Goal: Communication & Community: Answer question/provide support

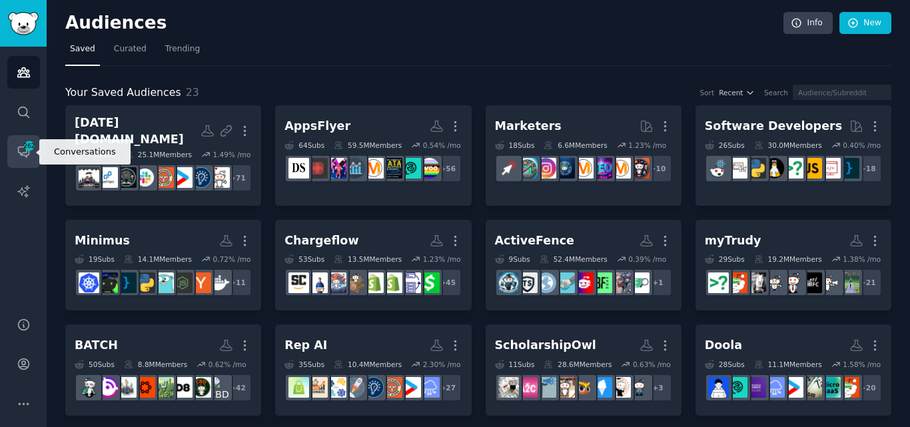
click at [27, 146] on span "262" at bounding box center [29, 145] width 12 height 9
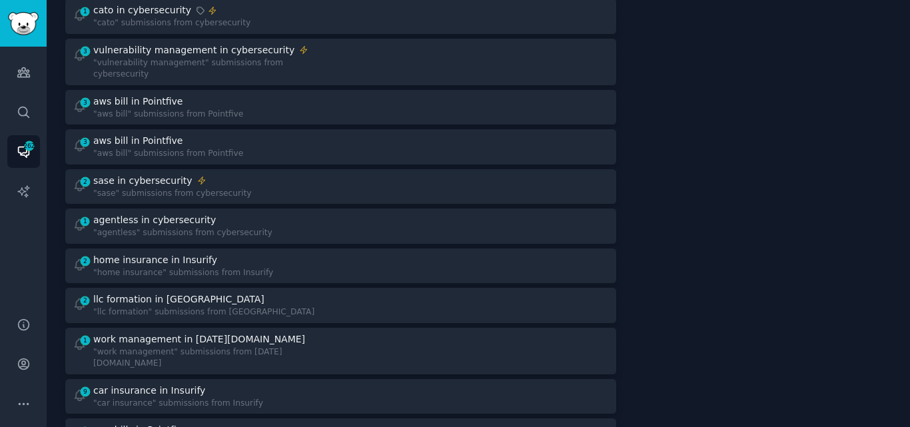
scroll to position [372, 0]
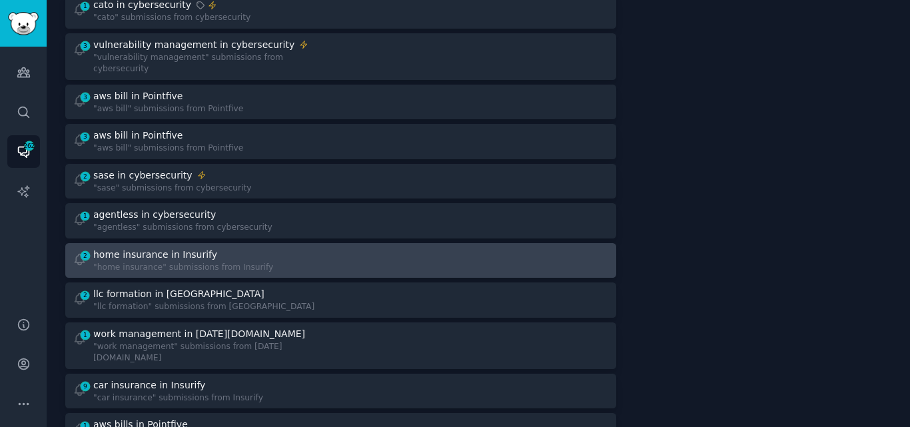
click at [180, 248] on div "home insurance in Insurify" at bounding box center [155, 255] width 124 height 14
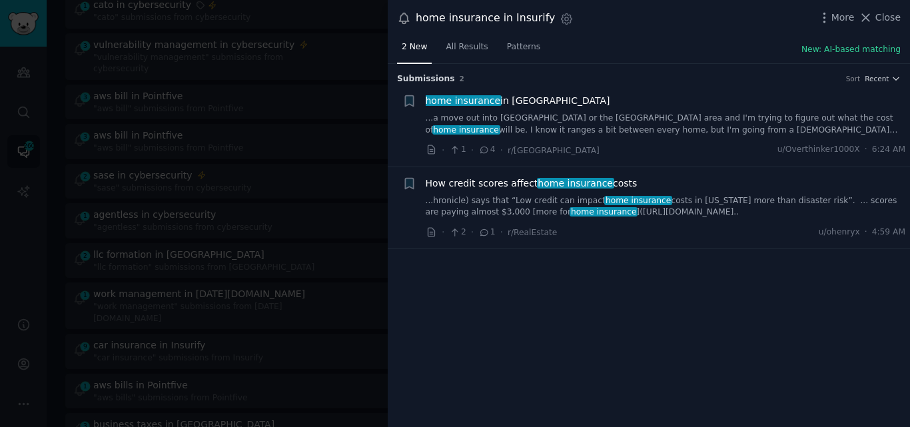
click at [509, 131] on link "...a move out into [GEOGRAPHIC_DATA] or the [GEOGRAPHIC_DATA] area and I'm tryi…" at bounding box center [666, 124] width 480 height 23
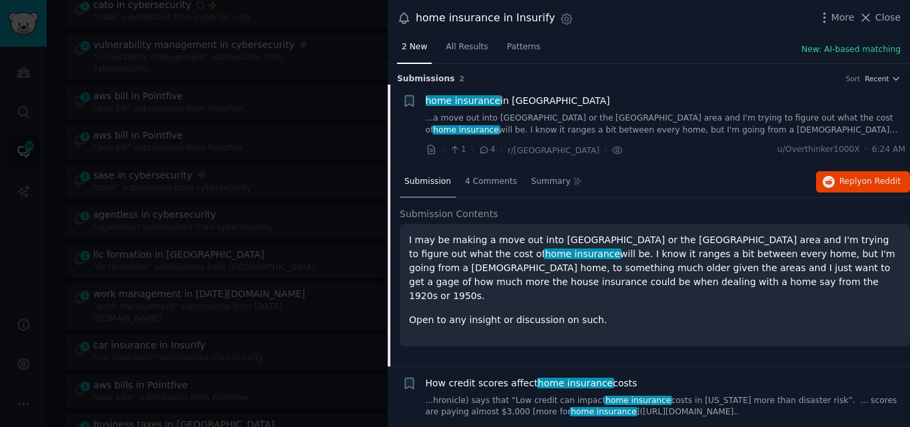
scroll to position [21, 0]
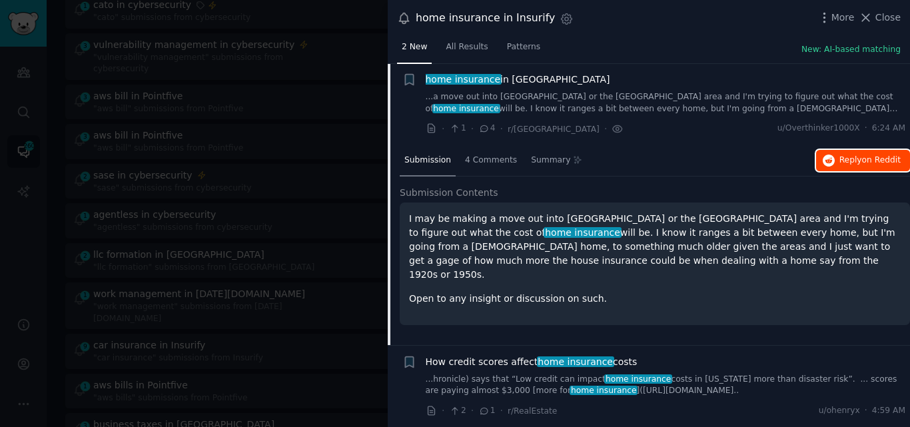
click at [840, 154] on span "Reply on Reddit" at bounding box center [869, 160] width 61 height 12
click at [504, 75] on span "home insurance in [GEOGRAPHIC_DATA]/[GEOGRAPHIC_DATA]" at bounding box center [518, 80] width 184 height 14
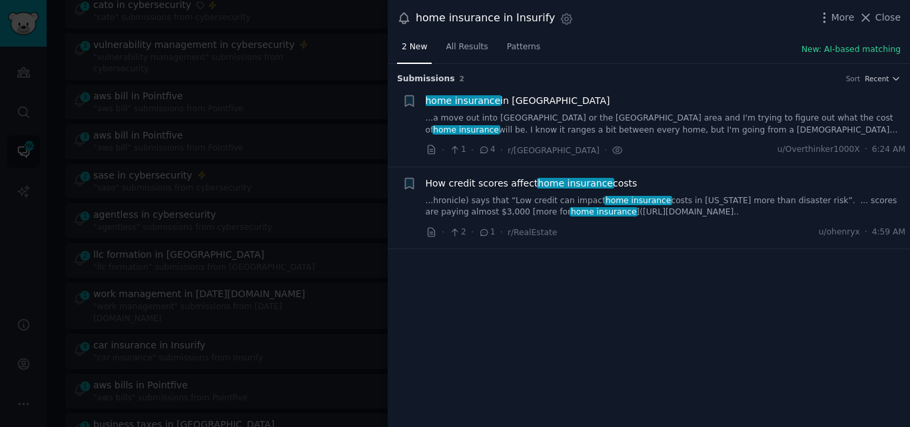
click at [526, 196] on link "...hronicle) says that “Low credit can impact home insurance costs in [US_STATE…" at bounding box center [666, 206] width 480 height 23
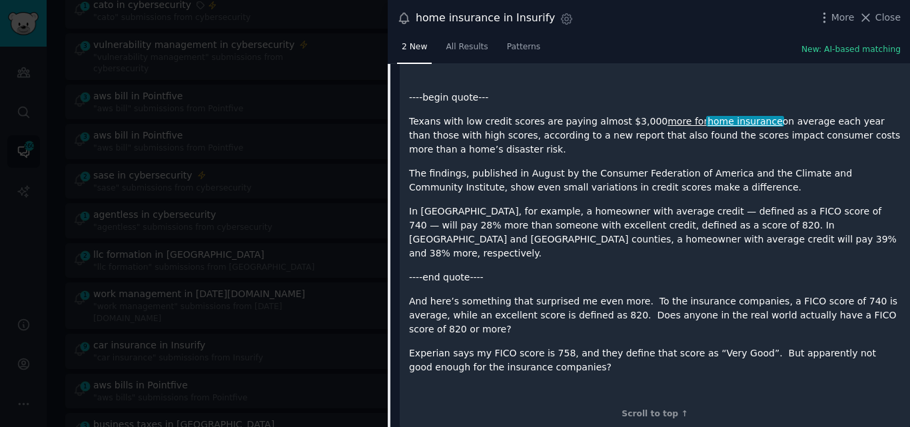
scroll to position [364, 0]
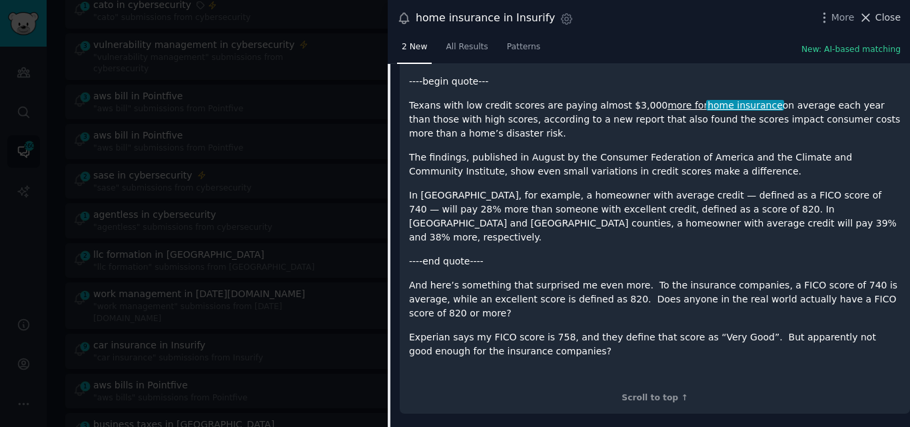
click at [872, 21] on icon at bounding box center [865, 18] width 14 height 14
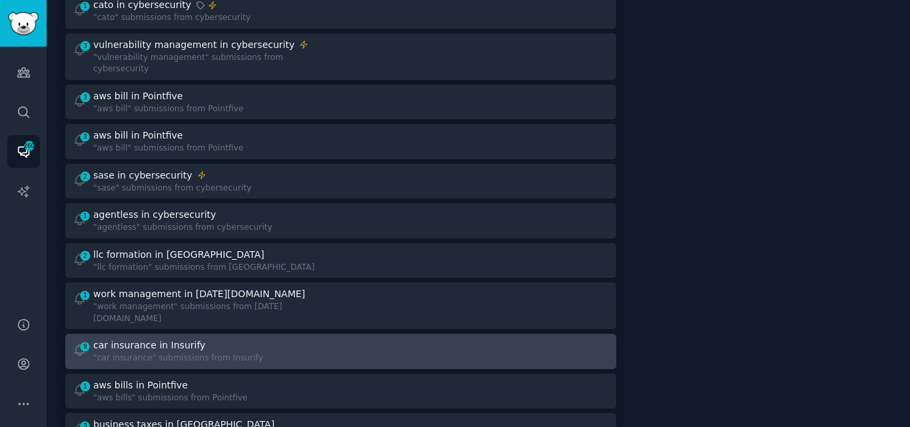
click at [135, 352] on div ""car insurance" submissions from Insurify" at bounding box center [178, 358] width 170 height 12
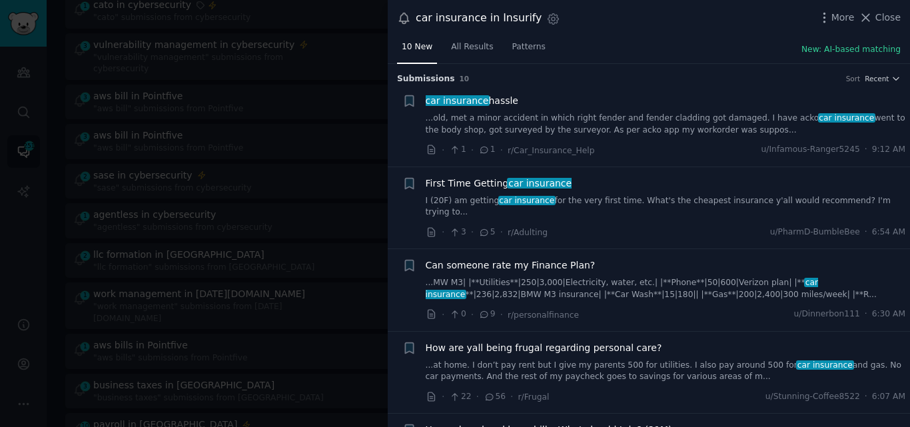
click at [584, 198] on link "I (20F) am getting car insurance for the very first time. What's the cheapest i…" at bounding box center [666, 206] width 480 height 23
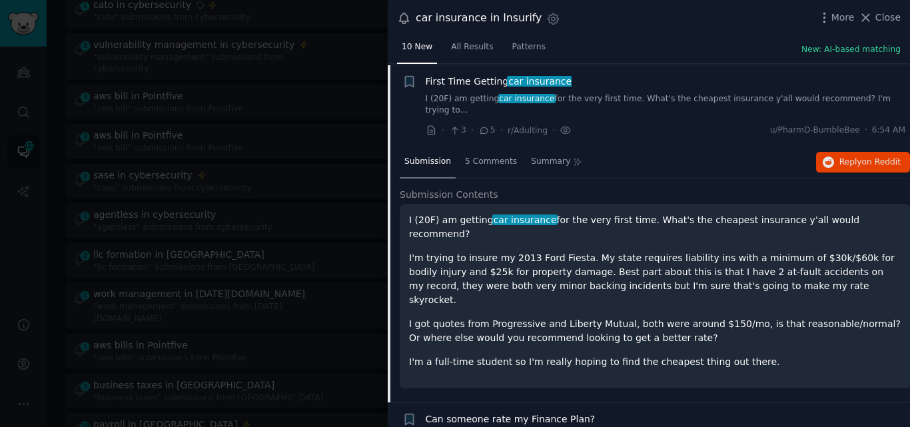
scroll to position [103, 0]
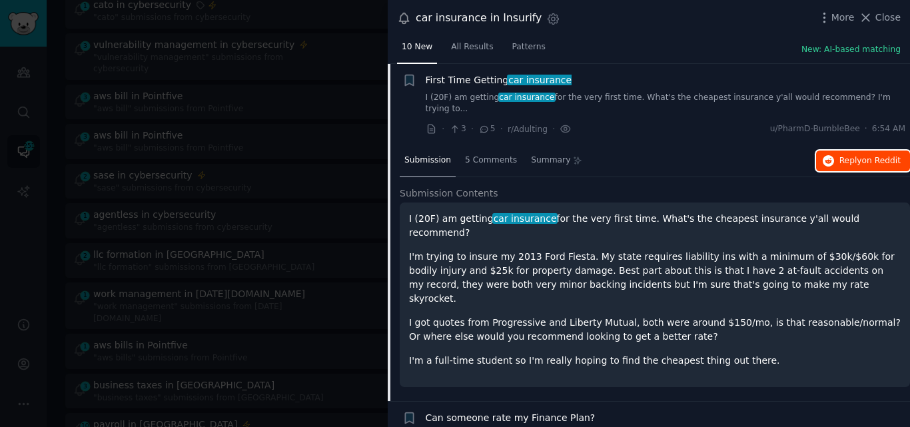
click at [837, 150] on button "Reply on Reddit" at bounding box center [863, 160] width 94 height 21
click at [465, 75] on span "First Time Getting car insurance" at bounding box center [499, 80] width 146 height 14
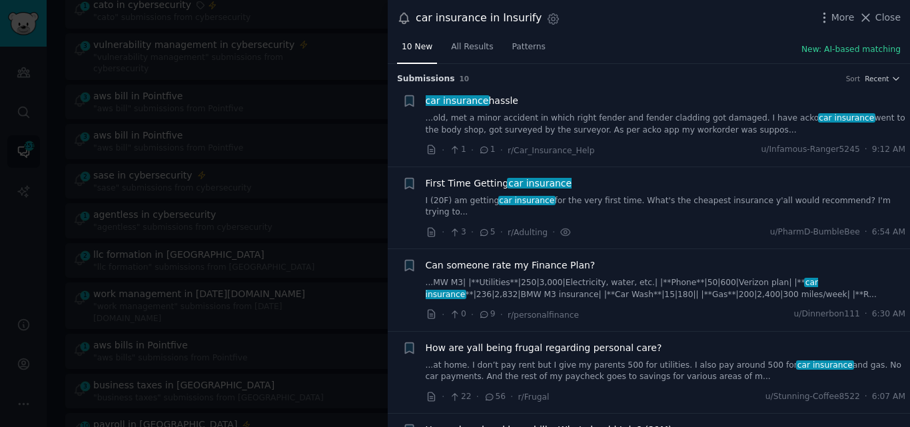
click at [557, 123] on link "...old, met a minor accident in which right fender and fender cladding got dama…" at bounding box center [666, 124] width 480 height 23
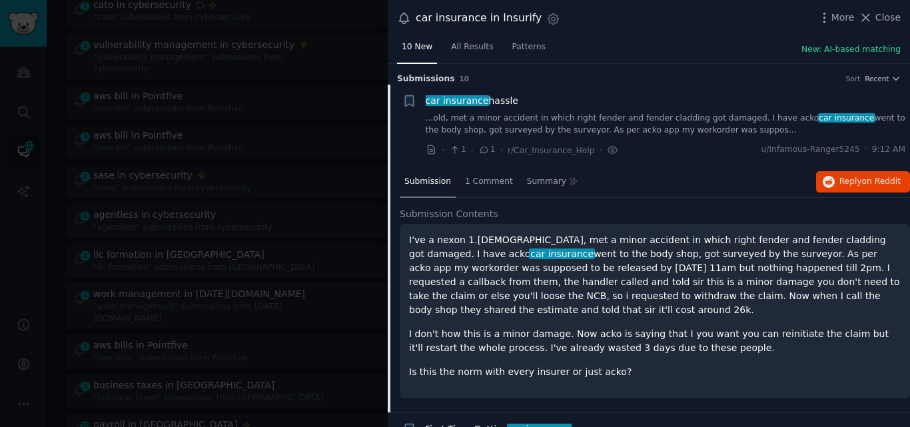
scroll to position [21, 0]
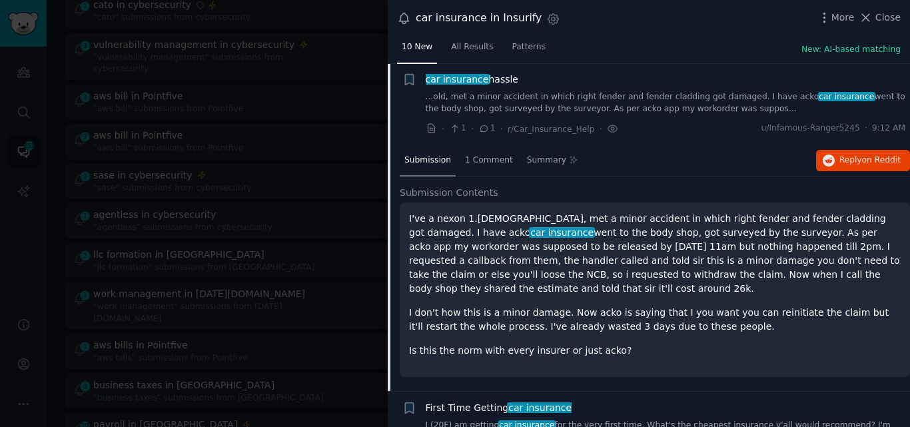
click at [456, 81] on span "car insurance" at bounding box center [456, 79] width 65 height 11
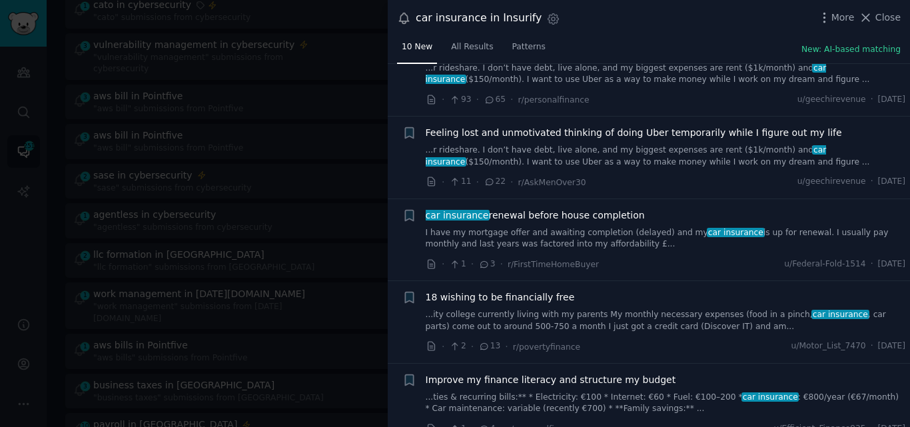
scroll to position [463, 0]
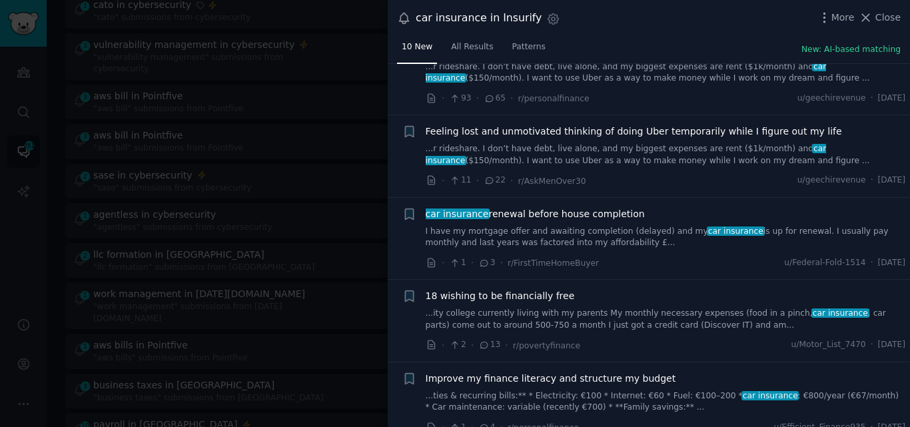
click at [542, 230] on link "I have my mortgage offer and awaiting completion (delayed) and my car insurance…" at bounding box center [666, 237] width 480 height 23
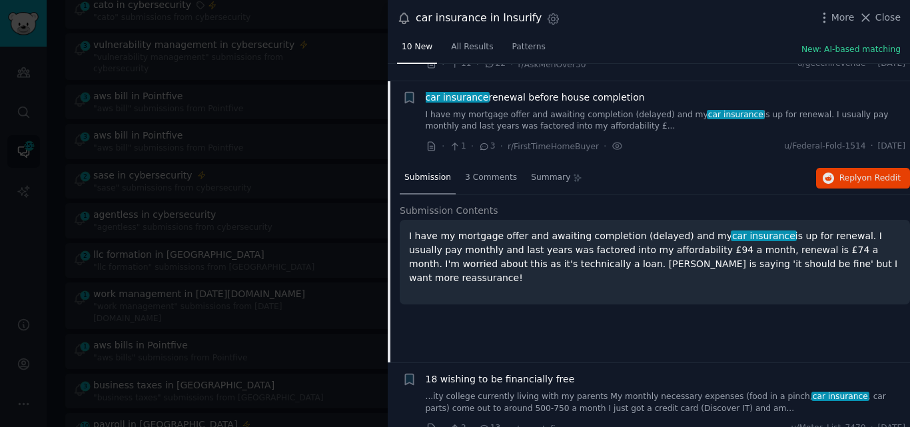
scroll to position [585, 0]
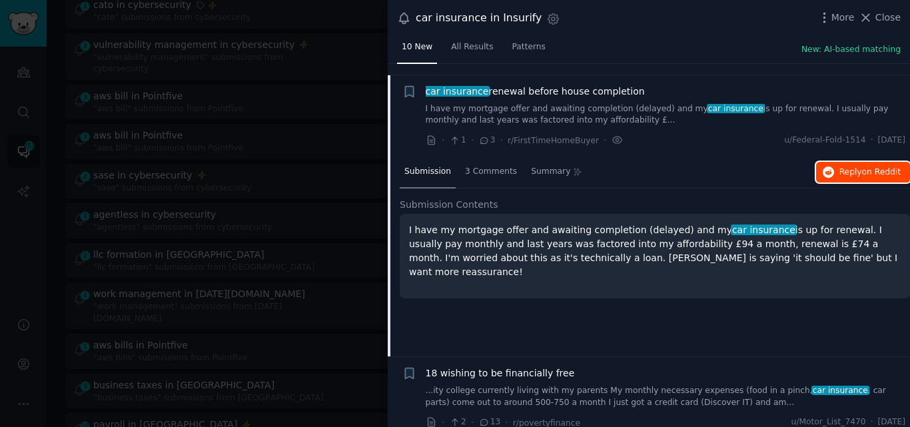
click at [839, 166] on span "Reply on Reddit" at bounding box center [869, 172] width 61 height 12
click at [532, 85] on span "car insurance renewal before house completion" at bounding box center [535, 92] width 219 height 14
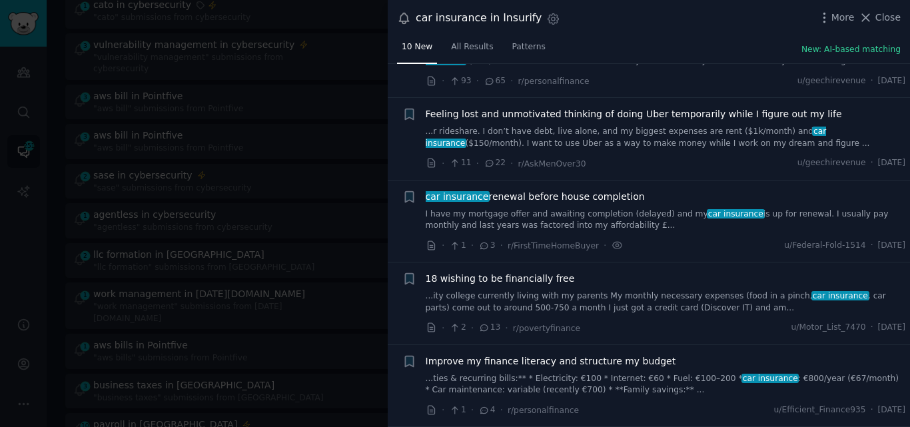
scroll to position [467, 0]
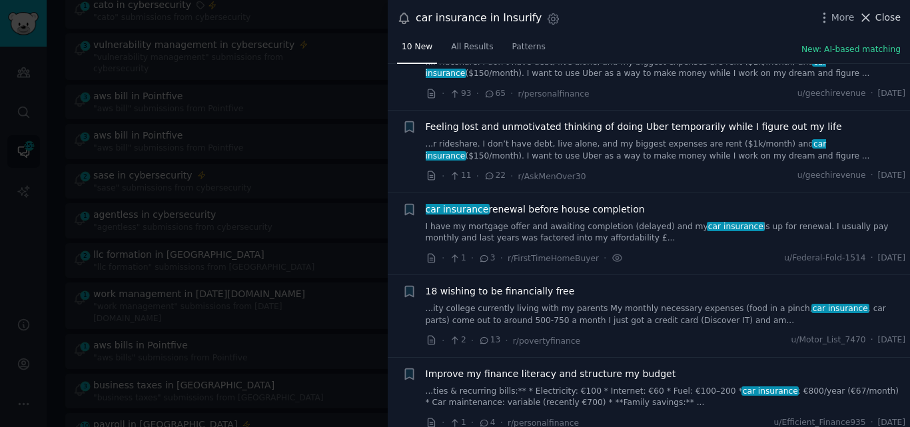
click at [872, 13] on icon at bounding box center [865, 18] width 14 height 14
